Goal: Task Accomplishment & Management: Manage account settings

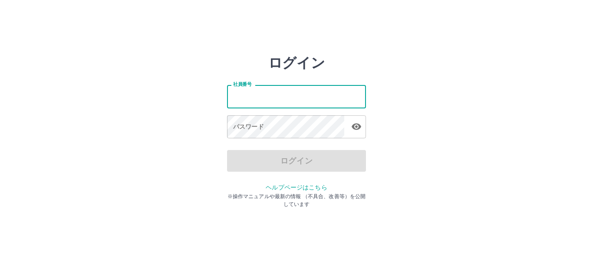
click at [264, 93] on input "社員番号" at bounding box center [296, 96] width 139 height 23
type input "*******"
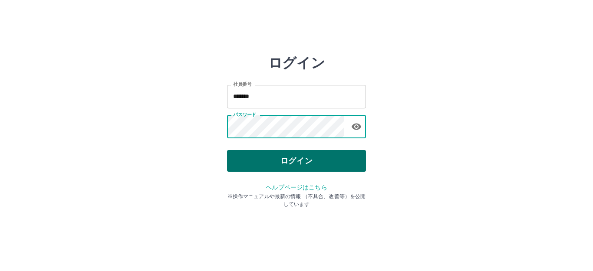
click at [279, 153] on button "ログイン" at bounding box center [296, 161] width 139 height 22
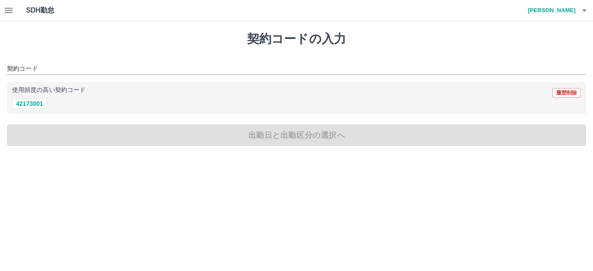
click at [570, 12] on h4 "家城　利佳" at bounding box center [549, 10] width 52 height 21
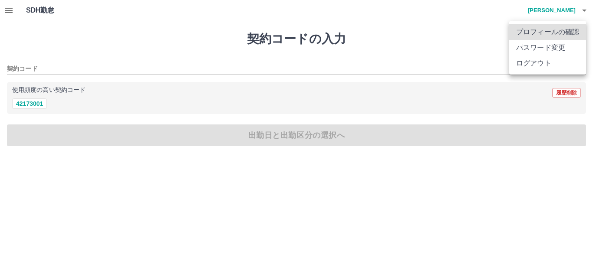
click at [547, 31] on li "プロフィールの確認" at bounding box center [547, 32] width 77 height 16
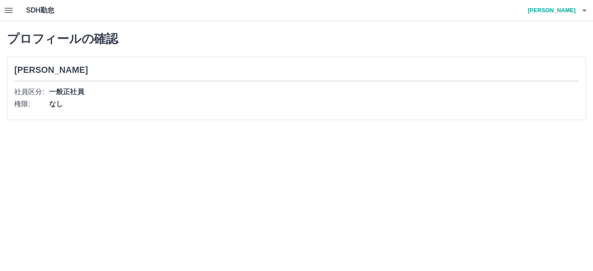
click at [582, 8] on icon "button" at bounding box center [584, 10] width 10 height 10
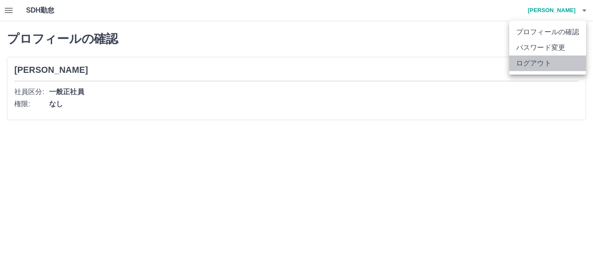
click at [514, 63] on li "ログアウト" at bounding box center [547, 64] width 77 height 16
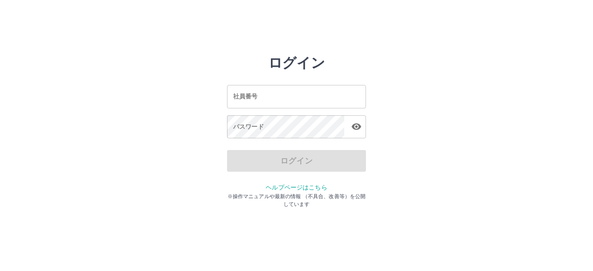
click at [258, 102] on input "社員番号" at bounding box center [296, 96] width 139 height 23
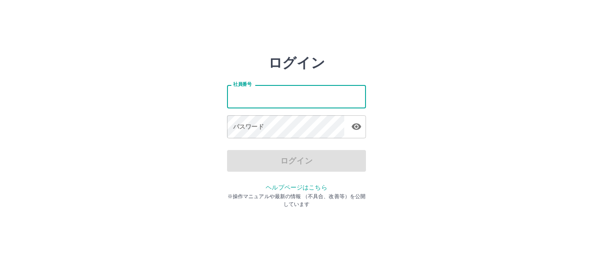
type input "*******"
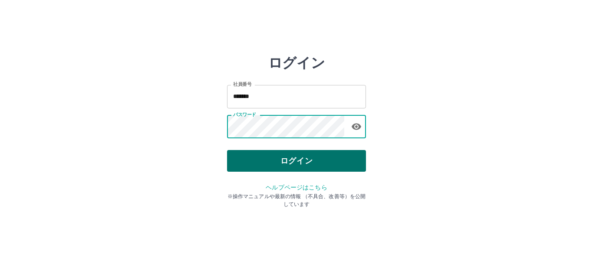
click at [273, 160] on button "ログイン" at bounding box center [296, 161] width 139 height 22
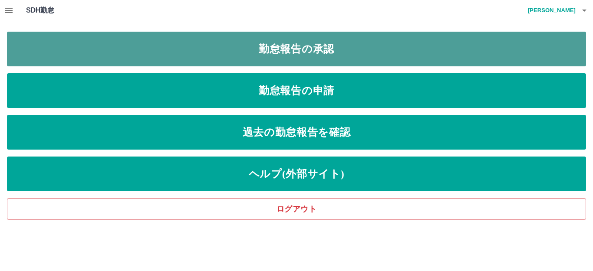
click at [259, 61] on link "勤怠報告の承認" at bounding box center [296, 49] width 579 height 35
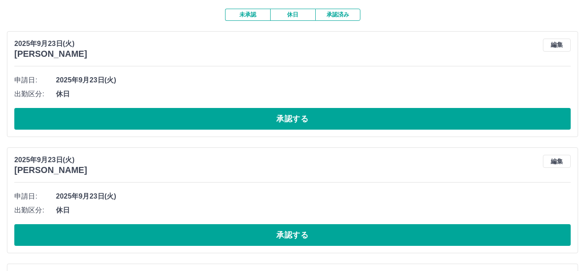
scroll to position [87, 0]
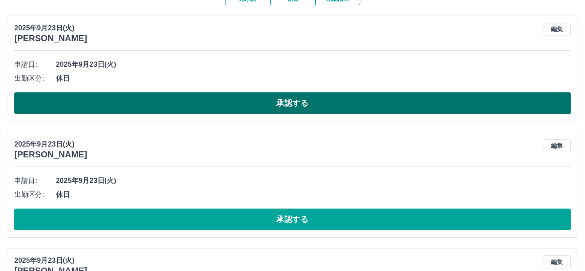
click at [266, 102] on button "承認する" at bounding box center [292, 103] width 557 height 22
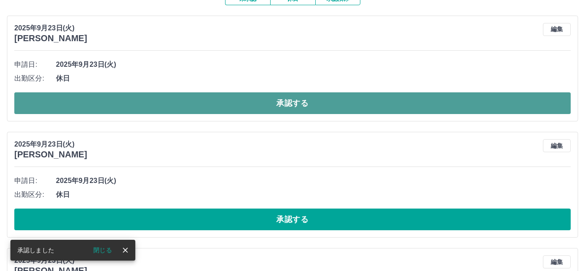
click at [274, 102] on button "承認する" at bounding box center [292, 103] width 557 height 22
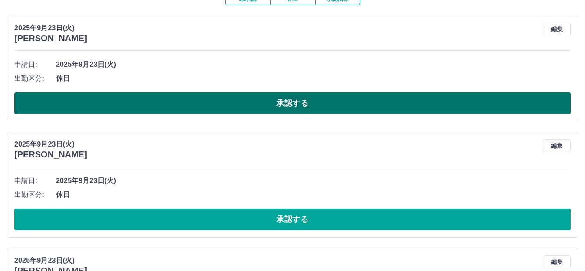
click at [102, 100] on button "承認する" at bounding box center [292, 103] width 557 height 22
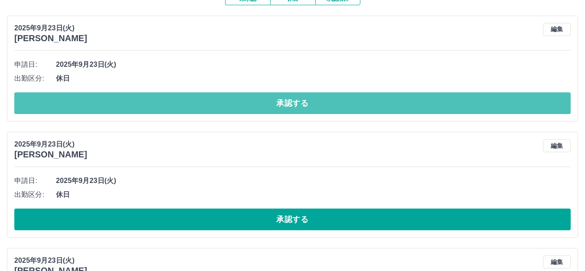
click at [102, 97] on button "承認する" at bounding box center [292, 103] width 557 height 22
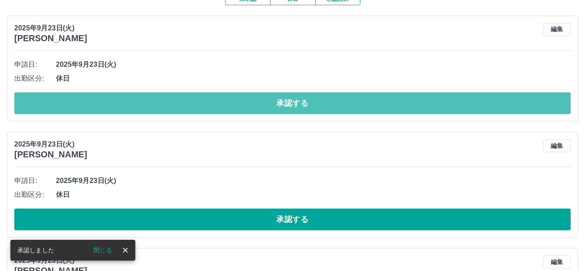
click at [103, 98] on button "承認する" at bounding box center [292, 103] width 557 height 22
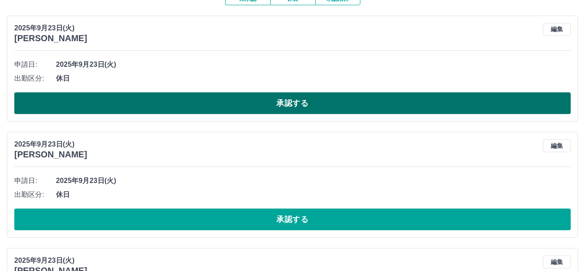
drag, startPoint x: 104, startPoint y: 98, endPoint x: 100, endPoint y: 105, distance: 7.6
click at [103, 98] on button "承認する" at bounding box center [292, 103] width 557 height 22
click at [113, 99] on button "承認する" at bounding box center [292, 103] width 557 height 22
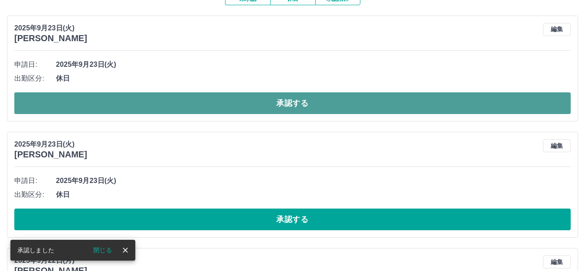
drag, startPoint x: 113, startPoint y: 99, endPoint x: 112, endPoint y: 106, distance: 7.5
click at [113, 105] on button "承認する" at bounding box center [292, 103] width 557 height 22
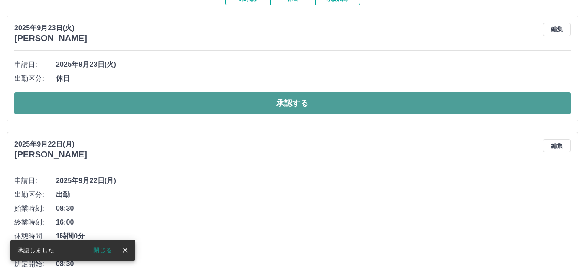
click at [118, 105] on button "承認する" at bounding box center [292, 103] width 557 height 22
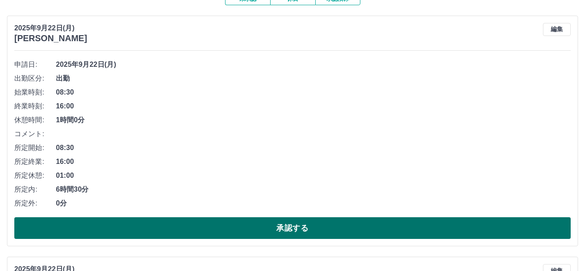
click at [213, 224] on button "承認する" at bounding box center [292, 228] width 557 height 22
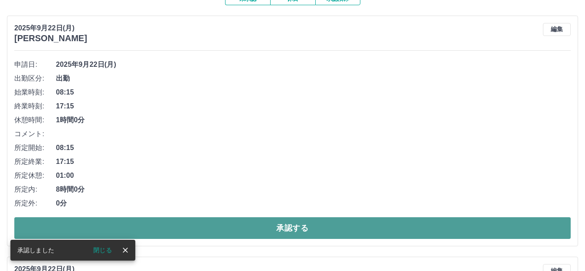
click at [219, 227] on button "承認する" at bounding box center [292, 228] width 557 height 22
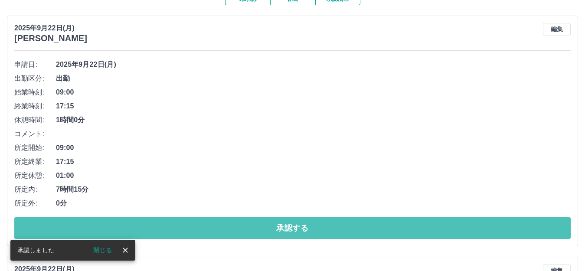
click at [219, 227] on button "承認する" at bounding box center [292, 228] width 557 height 22
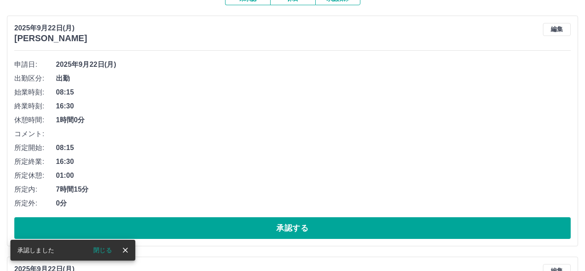
click at [219, 227] on button "承認する" at bounding box center [292, 228] width 557 height 22
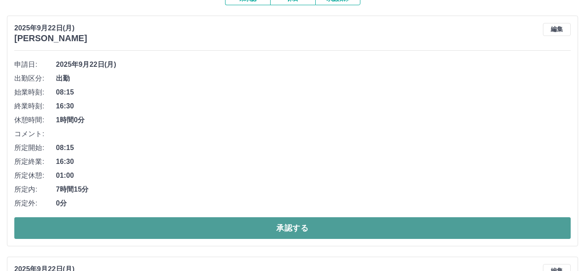
click at [232, 235] on button "承認する" at bounding box center [292, 228] width 557 height 22
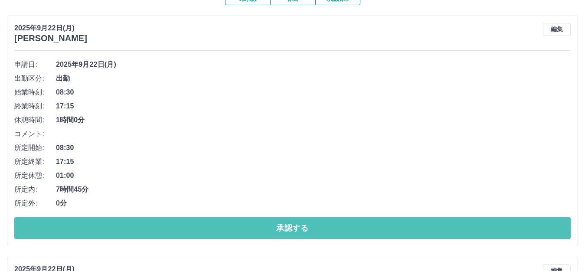
click at [233, 235] on button "承認する" at bounding box center [292, 228] width 557 height 22
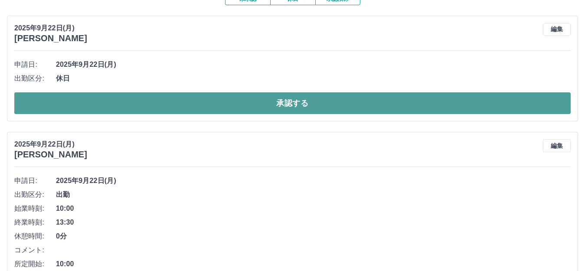
click at [98, 98] on button "承認する" at bounding box center [292, 103] width 557 height 22
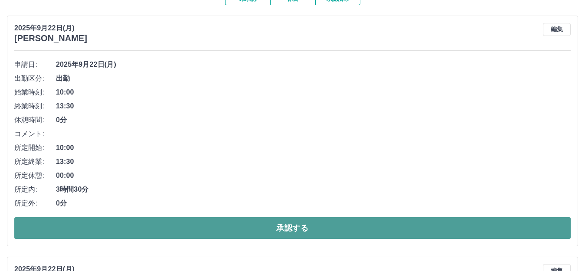
click at [258, 225] on button "承認する" at bounding box center [292, 228] width 557 height 22
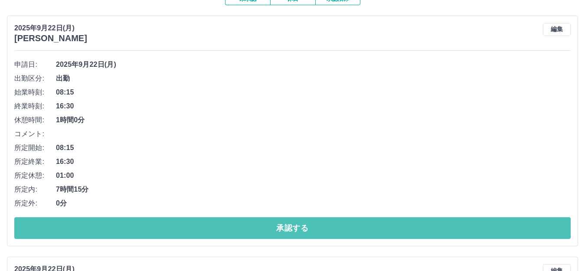
click at [258, 225] on button "承認する" at bounding box center [292, 228] width 557 height 22
